Goal: Check status: Check status

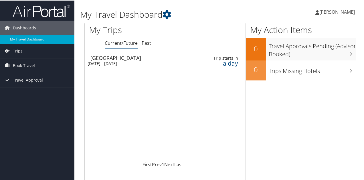
click at [122, 61] on div "[DATE] - [DATE]" at bounding box center [135, 63] width 97 height 5
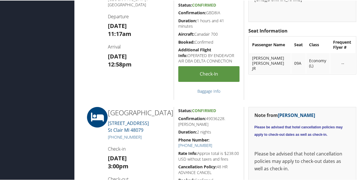
scroll to position [200, 0]
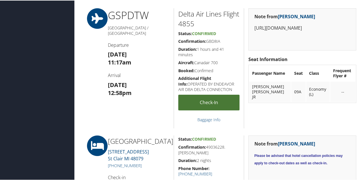
click at [203, 101] on link "Check-in" at bounding box center [208, 102] width 61 height 16
